Goal: Communication & Community: Participate in discussion

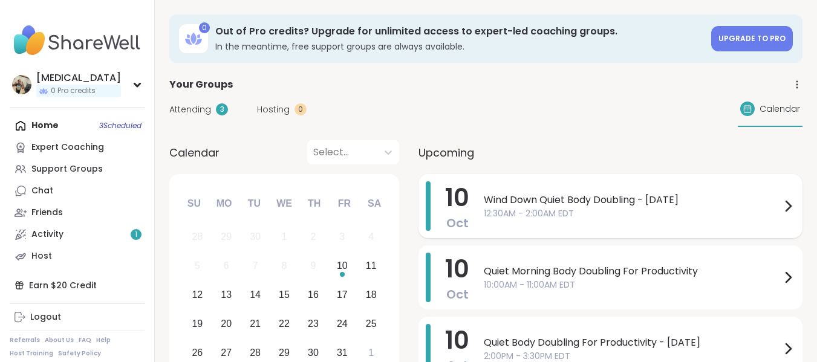
click at [640, 221] on div "Wind Down Quiet Body Doubling - Thursday 12:30AM - 2:00AM EDT" at bounding box center [640, 206] width 312 height 50
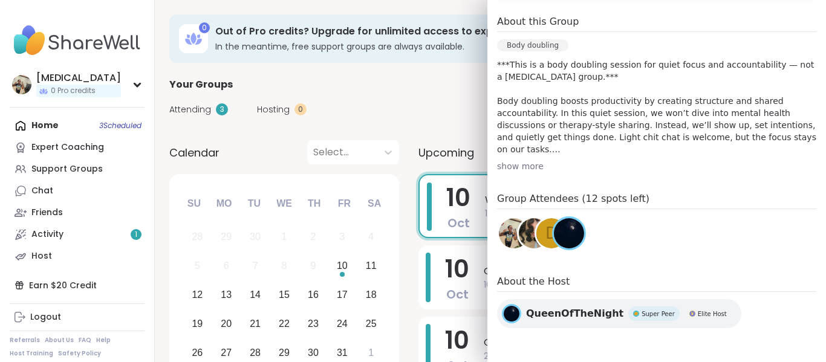
click at [519, 237] on img at bounding box center [534, 233] width 30 height 30
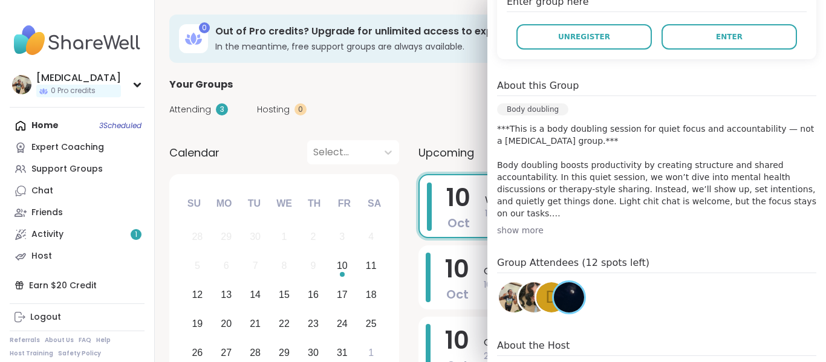
scroll to position [293, 0]
click at [546, 297] on span "d" at bounding box center [552, 298] width 12 height 24
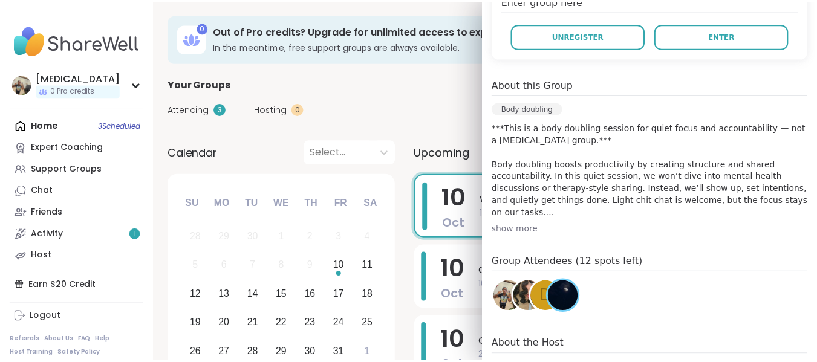
scroll to position [0, 0]
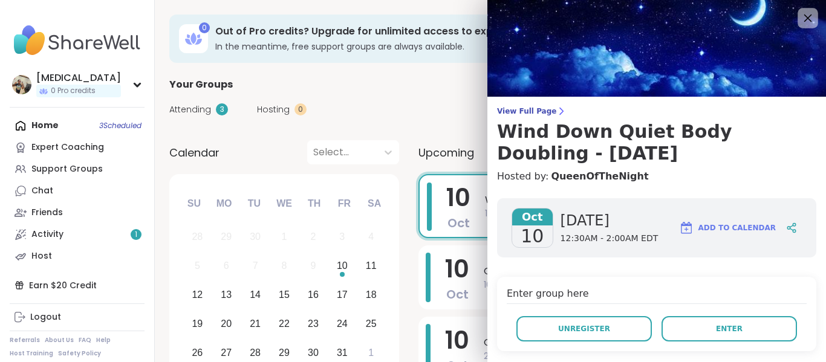
click at [800, 19] on icon at bounding box center [807, 17] width 15 height 15
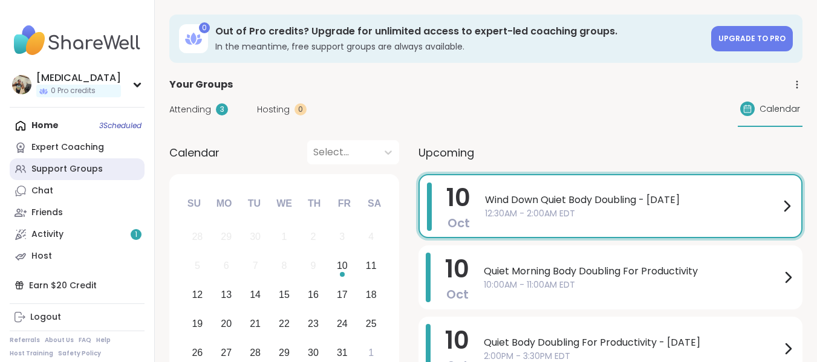
click at [54, 169] on div "Support Groups" at bounding box center [66, 169] width 71 height 12
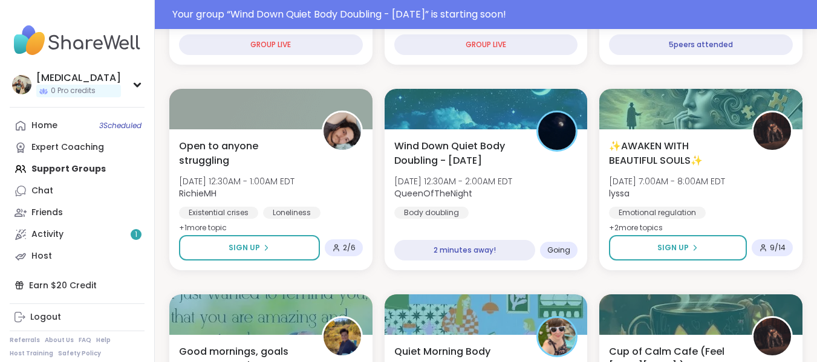
scroll to position [330, 0]
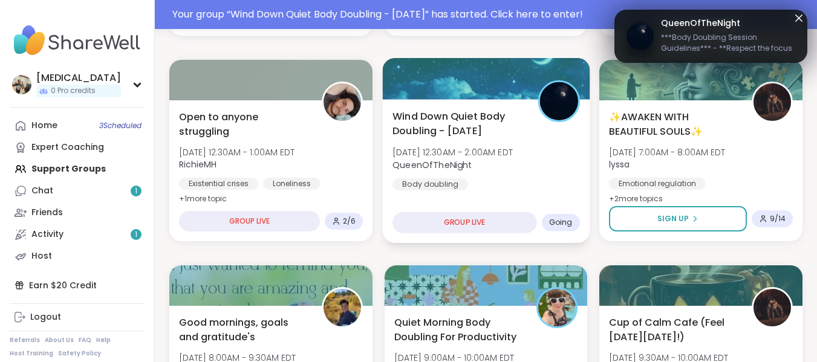
click at [543, 182] on div "Wind Down Quiet Body Doubling - Thursday Fri, Oct 10 | 12:30AM - 2:00AM EDT Que…" at bounding box center [487, 150] width 188 height 82
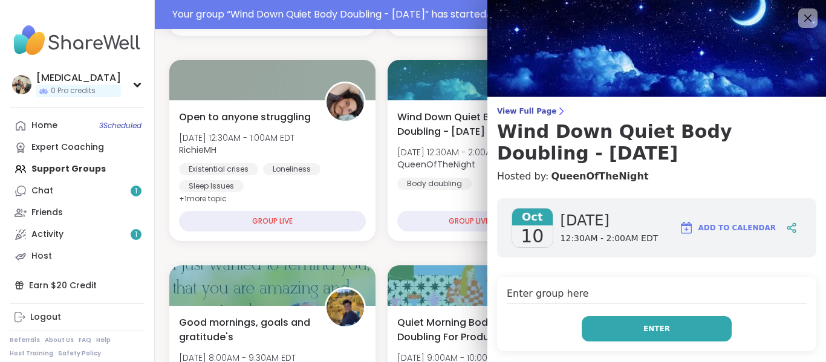
click at [603, 318] on button "Enter" at bounding box center [657, 328] width 150 height 25
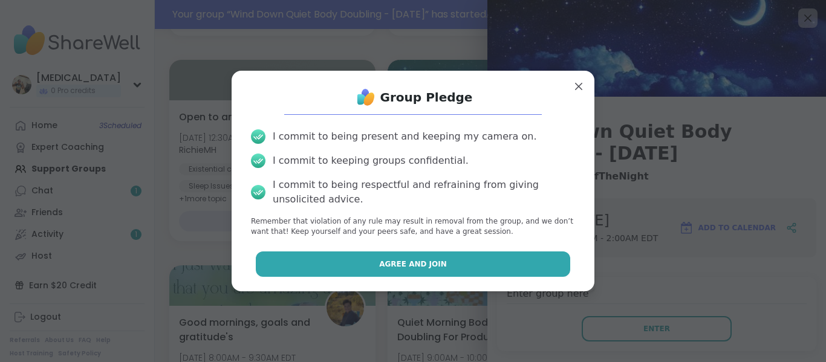
click at [462, 271] on button "Agree and Join" at bounding box center [413, 264] width 315 height 25
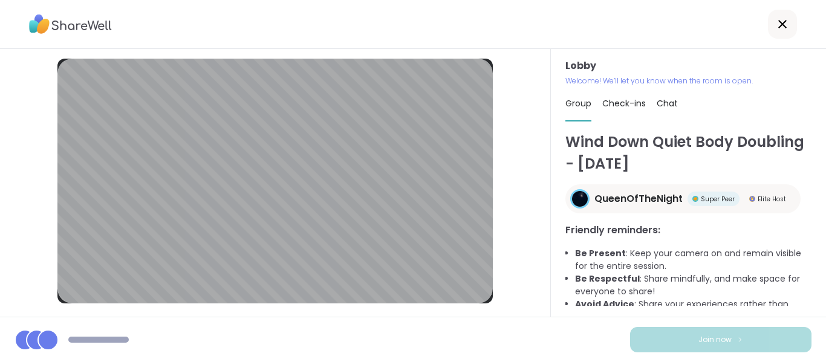
scroll to position [183, 0]
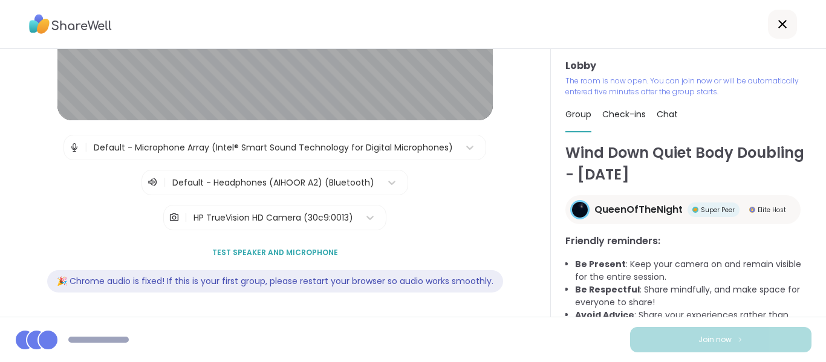
click at [342, 212] on div "HP TrueVision HD Camera (30c9:0013)" at bounding box center [274, 218] width 160 height 13
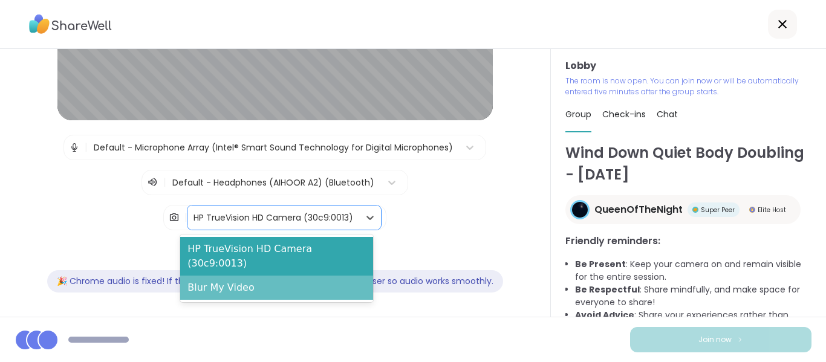
click at [342, 276] on div "Blur My Video" at bounding box center [276, 288] width 193 height 24
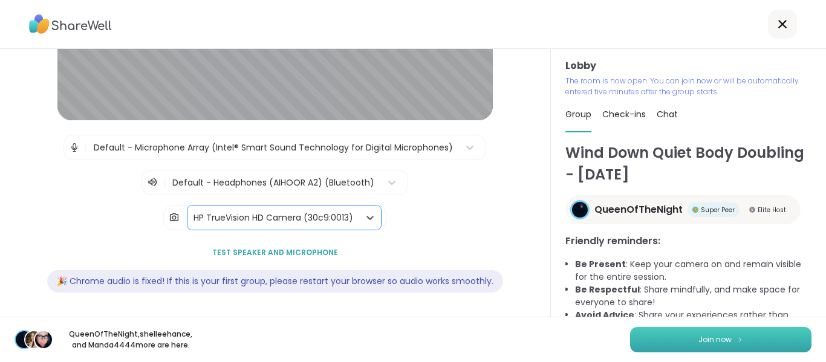
click at [688, 333] on button "Join now" at bounding box center [720, 339] width 181 height 25
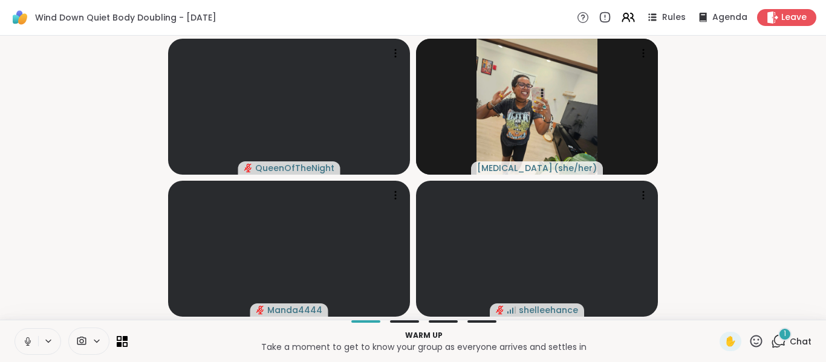
click at [24, 339] on icon at bounding box center [27, 341] width 11 height 11
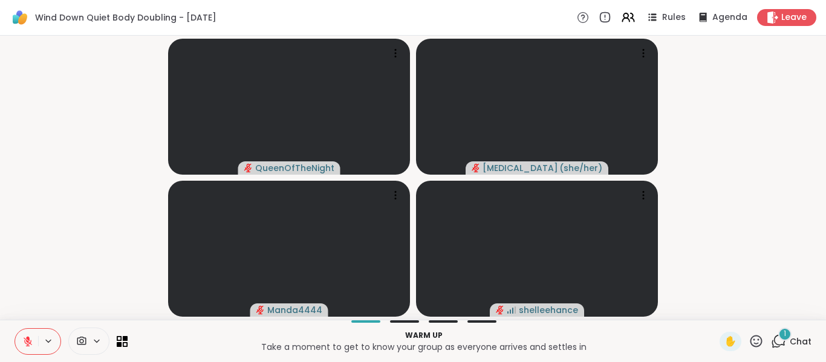
click at [794, 342] on span "Chat" at bounding box center [801, 342] width 22 height 12
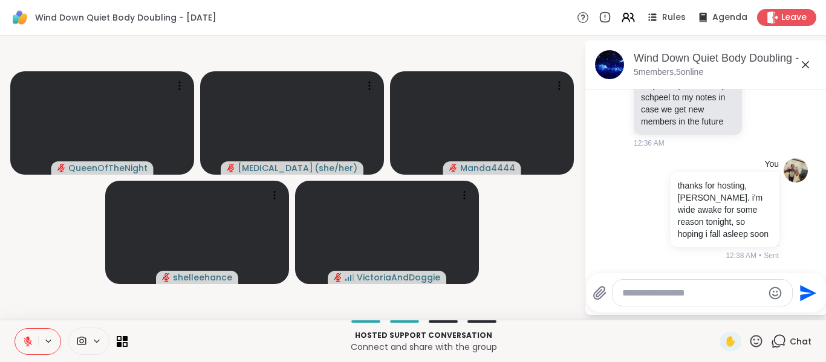
scroll to position [1367, 0]
